Goal: Information Seeking & Learning: Compare options

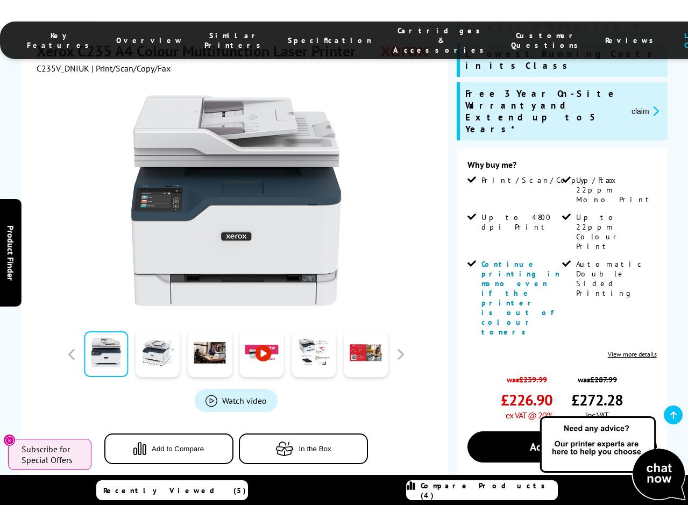
scroll to position [184, 0]
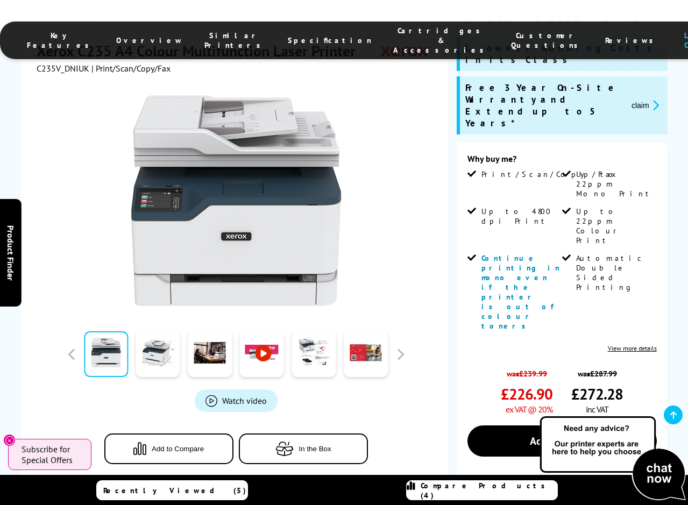
click at [631, 344] on link "View more details" at bounding box center [632, 348] width 49 height 8
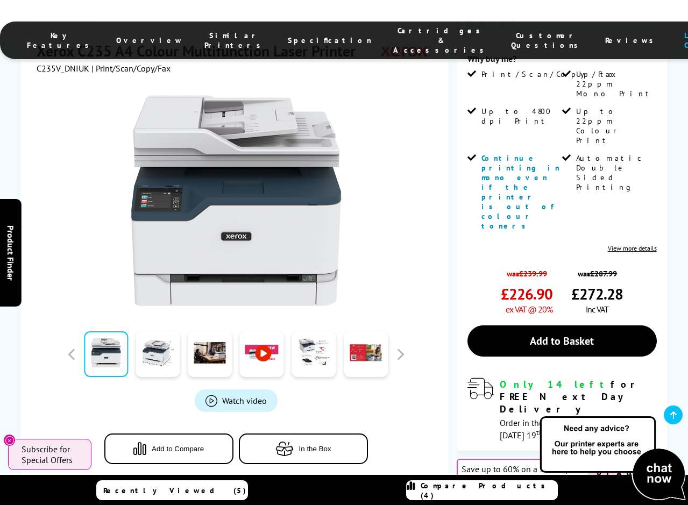
scroll to position [285, 0]
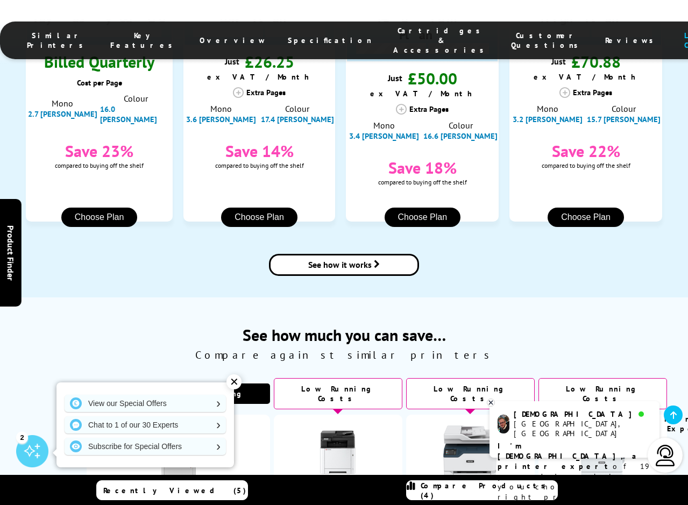
scroll to position [1344, 0]
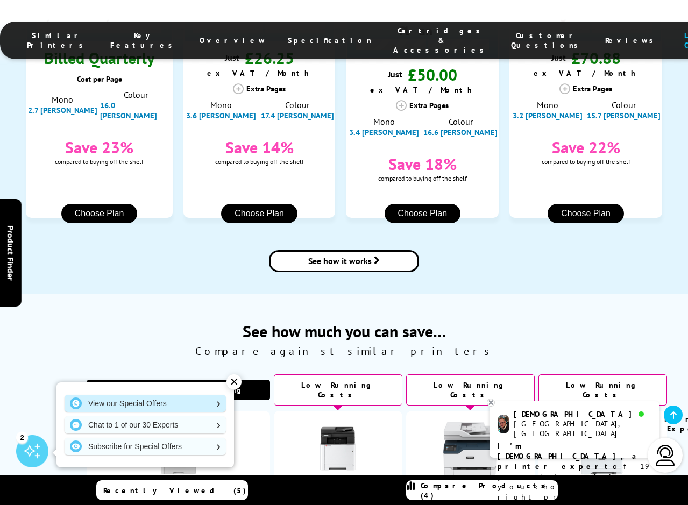
click at [124, 401] on link "View our Special Offers" at bounding box center [145, 403] width 161 height 17
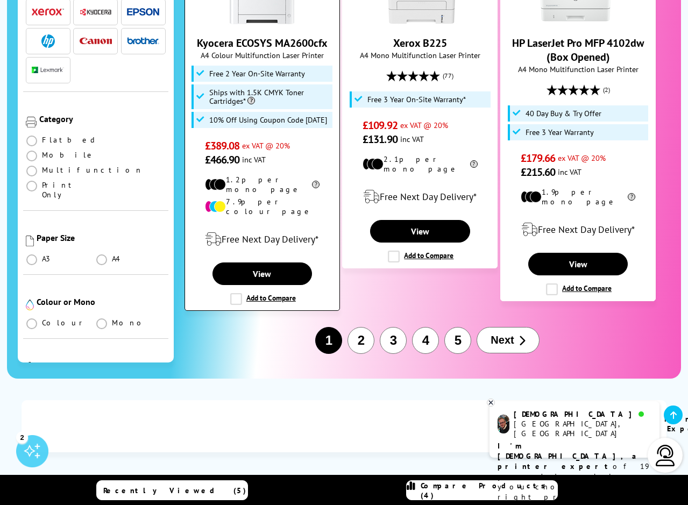
scroll to position [1801, 0]
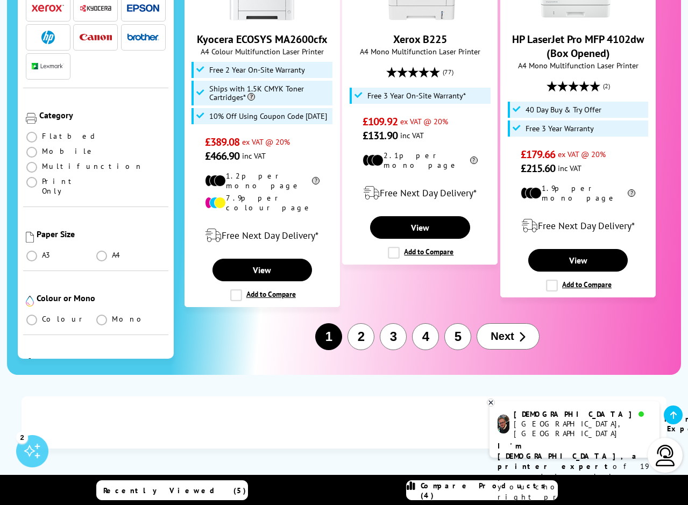
click at [357, 323] on button "2" at bounding box center [360, 336] width 27 height 27
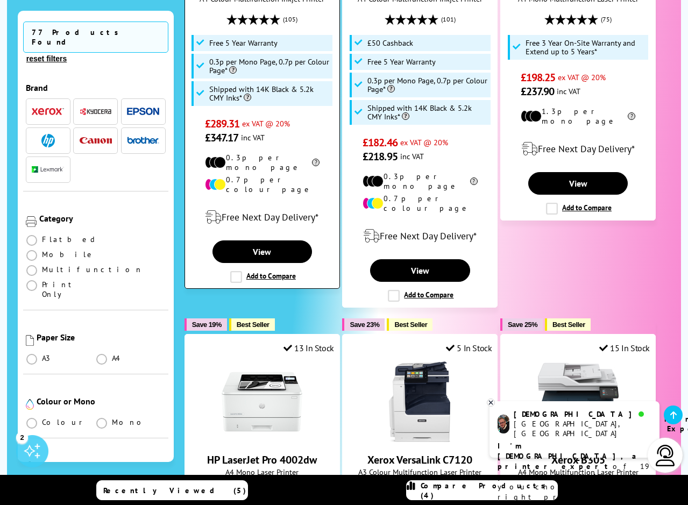
scroll to position [470, 0]
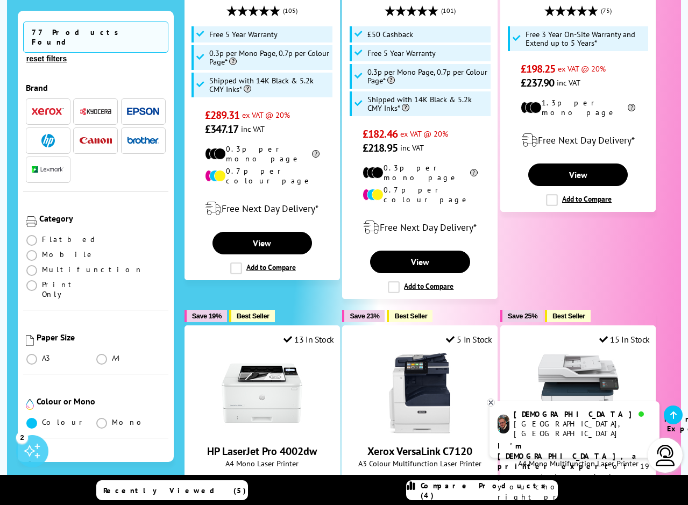
click at [32, 418] on span at bounding box center [31, 423] width 11 height 11
click at [42, 419] on input "radio" at bounding box center [42, 419] width 0 height 0
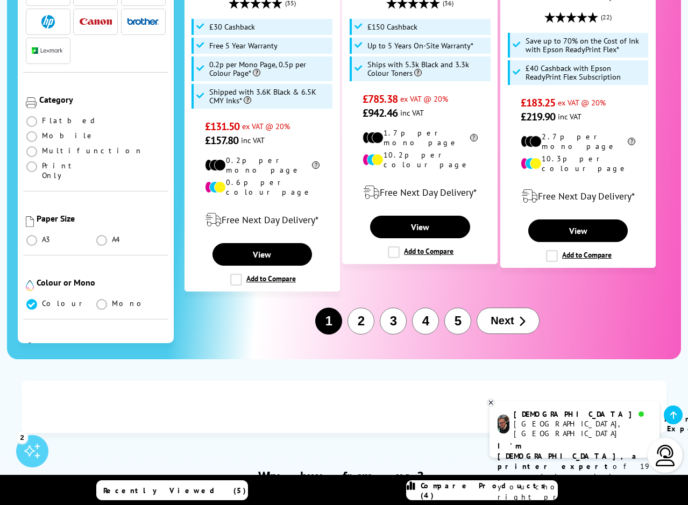
scroll to position [1882, 0]
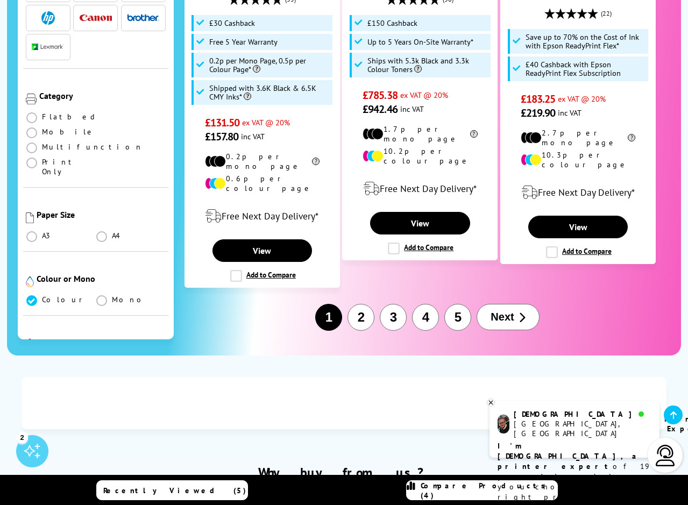
click at [361, 304] on button "2" at bounding box center [360, 317] width 27 height 27
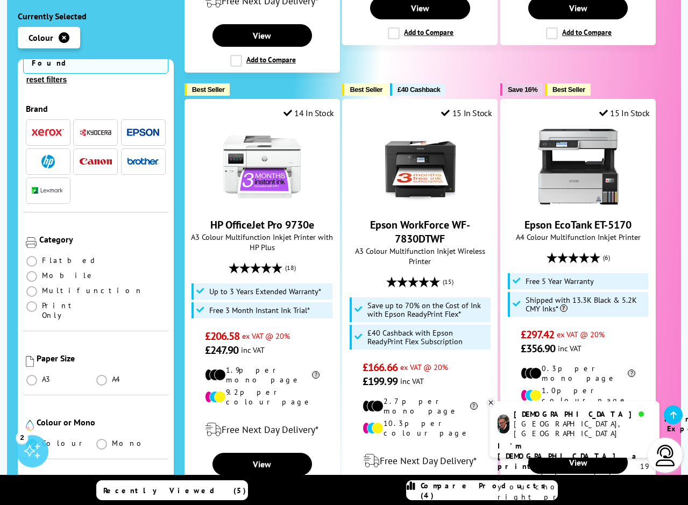
scroll to position [49, 0]
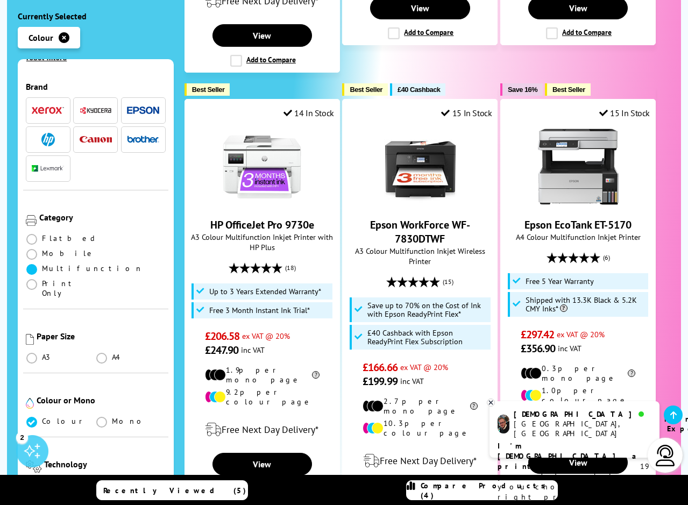
click at [32, 264] on span at bounding box center [31, 269] width 11 height 11
click at [42, 265] on input "radio" at bounding box center [42, 265] width 0 height 0
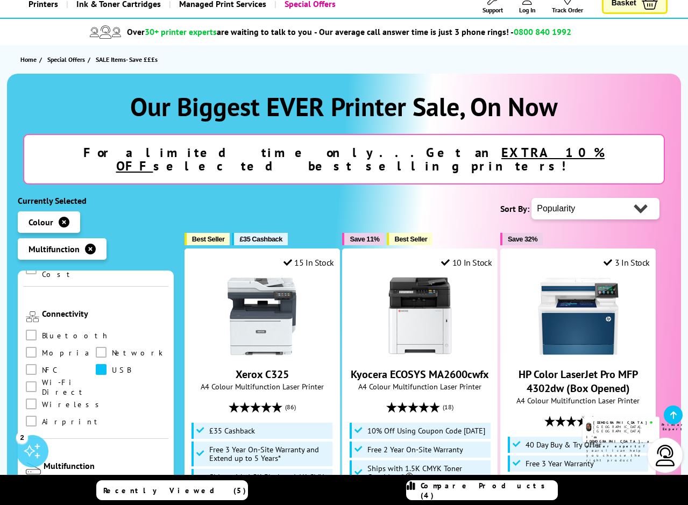
scroll to position [544, 0]
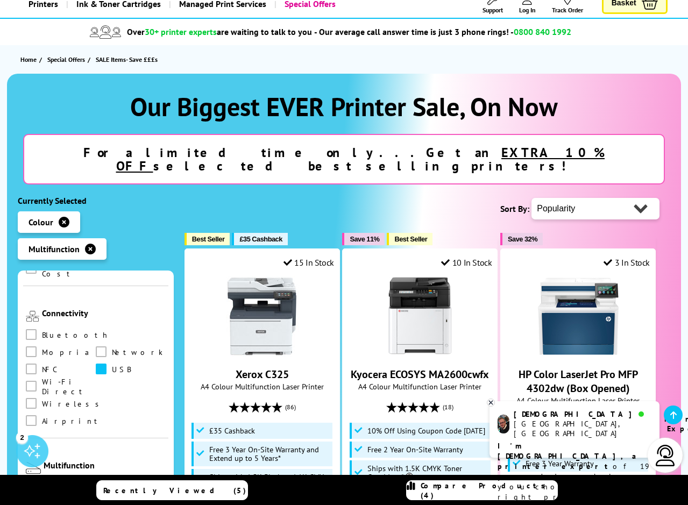
click at [96, 364] on span at bounding box center [101, 369] width 11 height 11
click at [111, 365] on input "checkbox" at bounding box center [111, 365] width 0 height 0
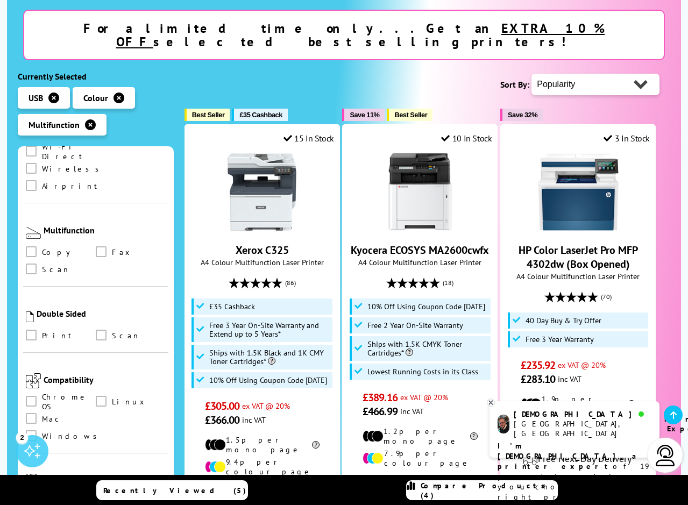
scroll to position [198, 0]
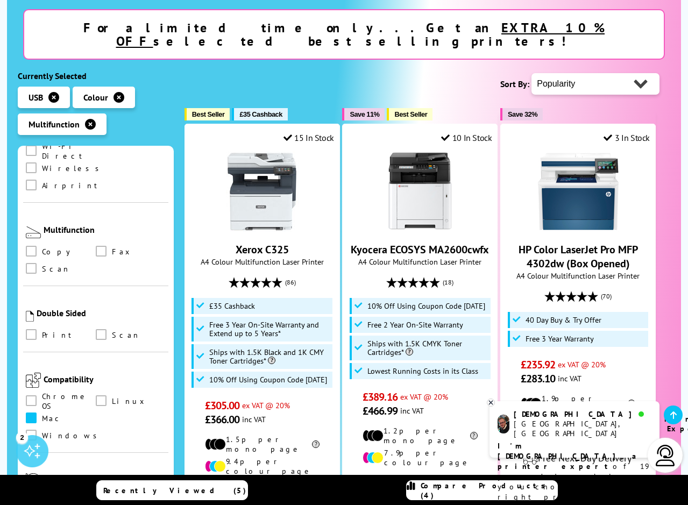
click at [31, 413] on span at bounding box center [31, 418] width 11 height 11
click at [41, 414] on input "checkbox" at bounding box center [41, 414] width 0 height 0
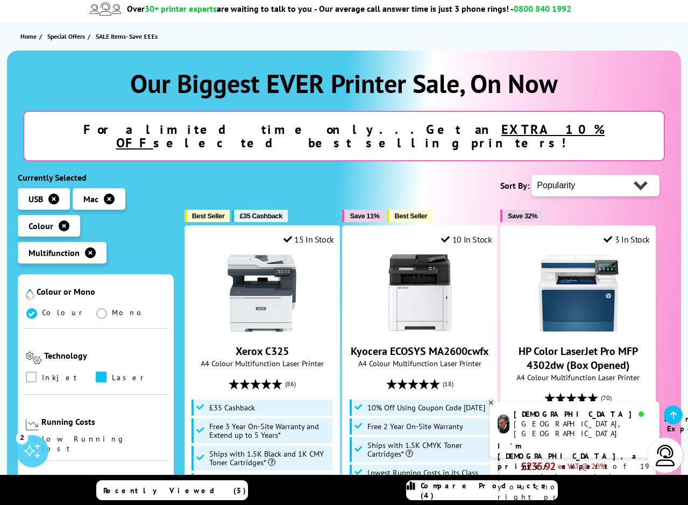
scroll to position [373, 0]
click at [99, 372] on span at bounding box center [101, 377] width 11 height 11
click at [111, 374] on input "checkbox" at bounding box center [111, 374] width 0 height 0
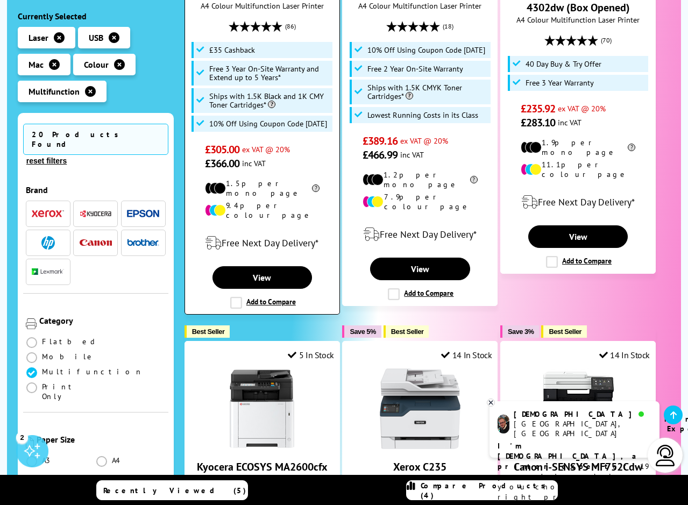
scroll to position [458, 0]
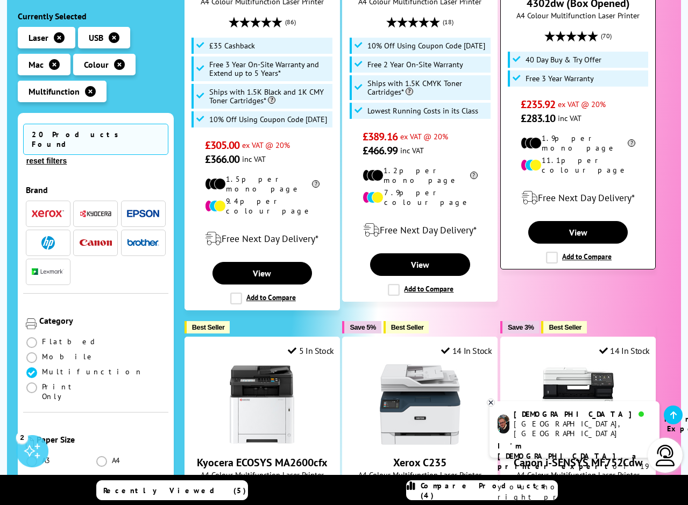
click at [553, 252] on label "Add to Compare" at bounding box center [579, 258] width 66 height 12
click at [0, 0] on input "Add to Compare" at bounding box center [0, 0] width 0 height 0
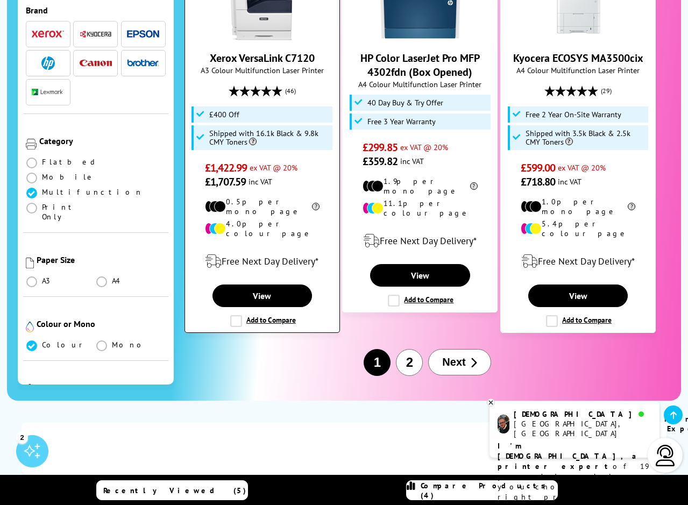
scroll to position [1771, 0]
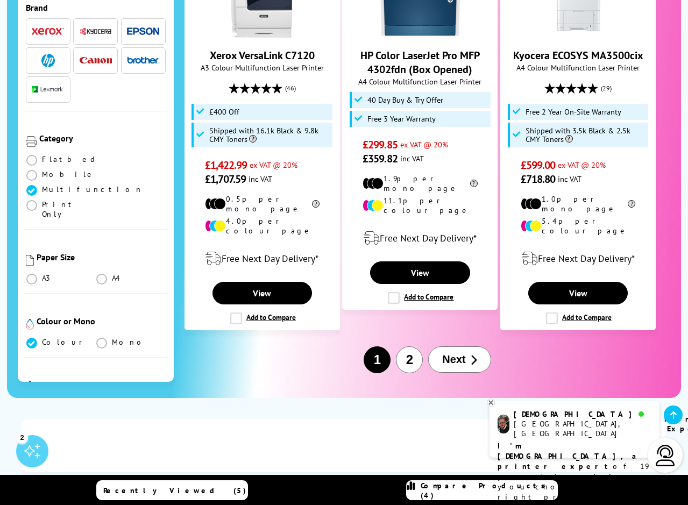
click at [410, 346] on button "2" at bounding box center [409, 359] width 27 height 27
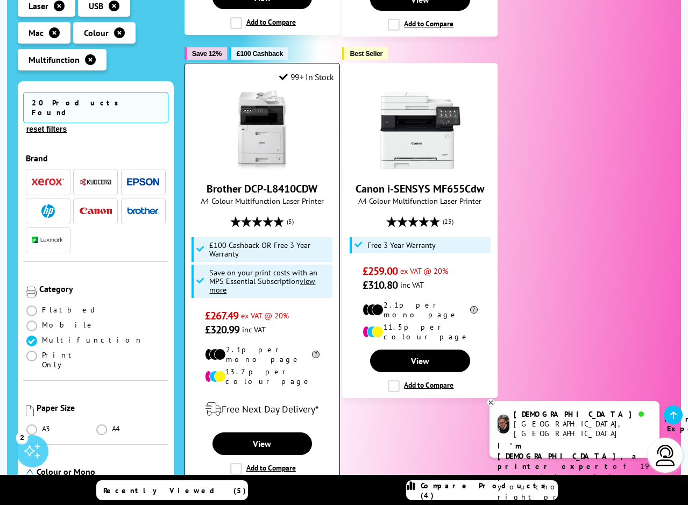
scroll to position [1148, 0]
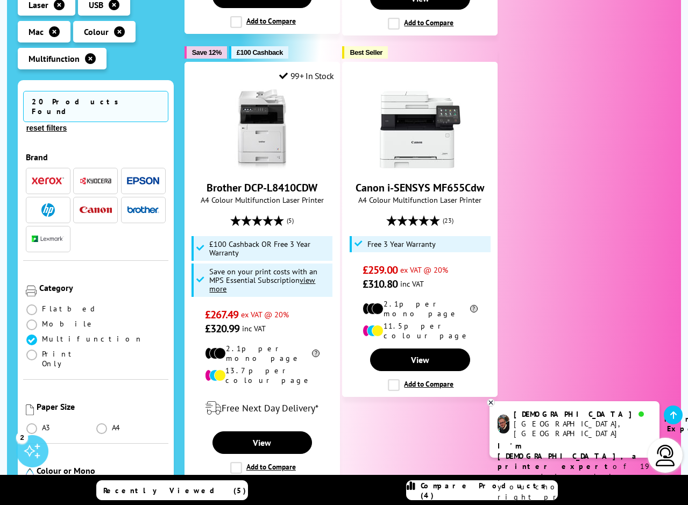
click at [486, 488] on span "Compare Products (4)" at bounding box center [489, 490] width 137 height 19
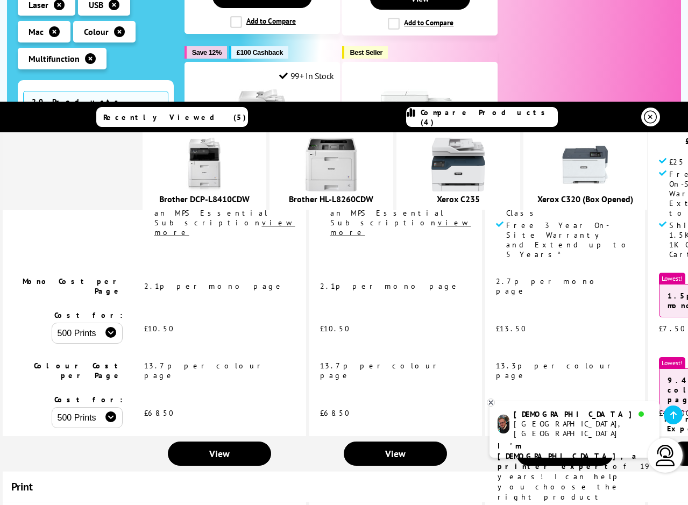
scroll to position [210, 0]
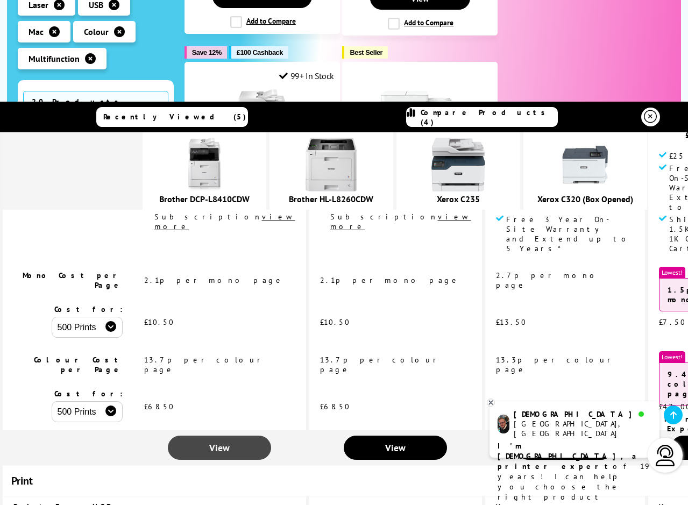
click at [222, 442] on span "View" at bounding box center [219, 448] width 20 height 12
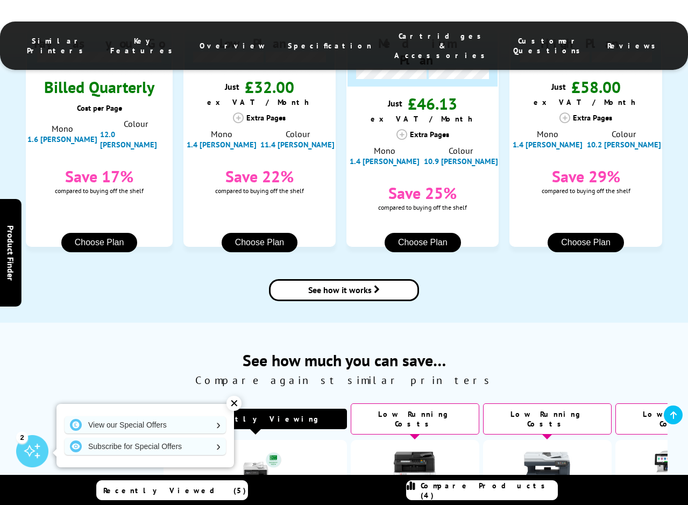
scroll to position [1282, 0]
